Goal: Use online tool/utility: Utilize a website feature to perform a specific function

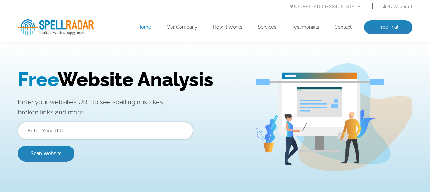
click at [35, 127] on input "text" at bounding box center [105, 130] width 175 height 17
type input "mzcomputers.com"
click at [18, 146] on button "Scan Website" at bounding box center [46, 154] width 57 height 16
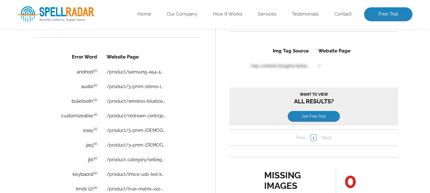
scroll to position [452, 0]
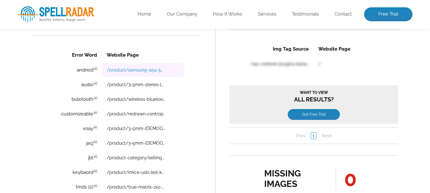
click at [123, 69] on link "/product/samsung-a54-5g-128gb-unlocked/" at bounding box center [135, 69] width 59 height 5
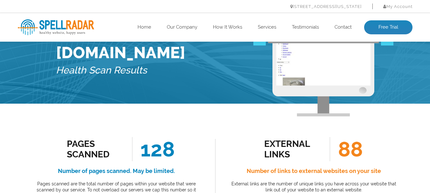
scroll to position [0, 0]
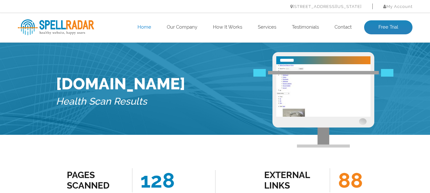
click at [144, 25] on link "Home" at bounding box center [145, 27] width 14 height 6
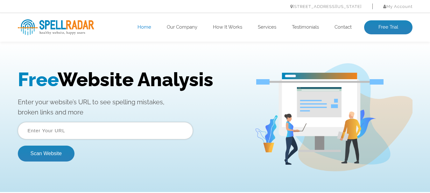
click at [60, 130] on input "text" at bounding box center [105, 130] width 175 height 17
type input "[DOMAIN_NAME]"
click at [18, 146] on button "Scan Website" at bounding box center [46, 154] width 57 height 16
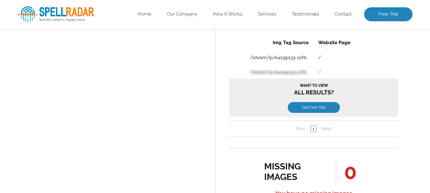
scroll to position [484, 0]
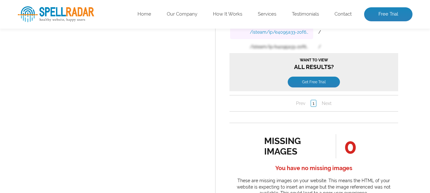
click at [261, 30] on link "/isteam/ip/e4095a33-20f6-489d-af94-97b035076071/MZ-computer%20logo%20-google.pn…" at bounding box center [279, 31] width 59 height 5
